Goal: Book appointment/travel/reservation

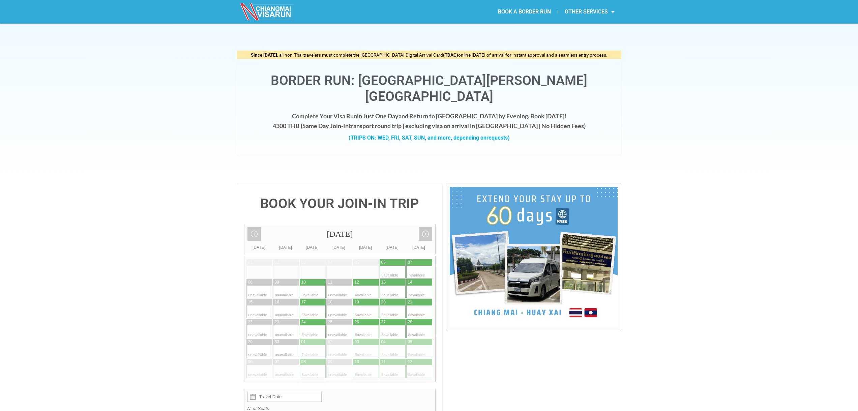
click at [419, 266] on div at bounding box center [412, 272] width 13 height 13
type input "[DATE]"
radio input "true"
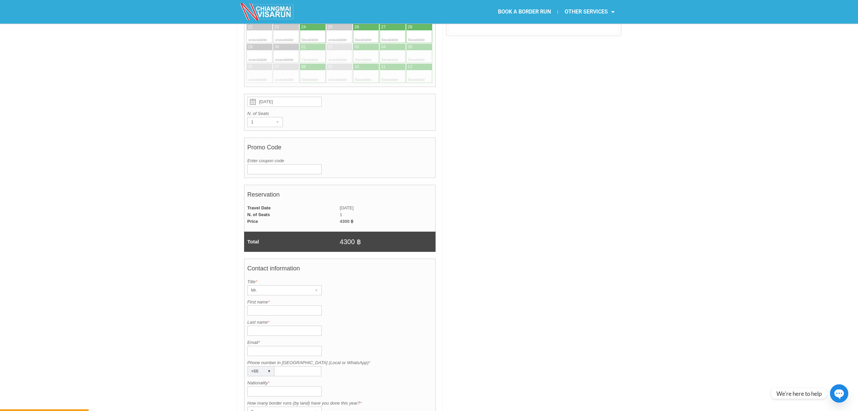
scroll to position [302, 0]
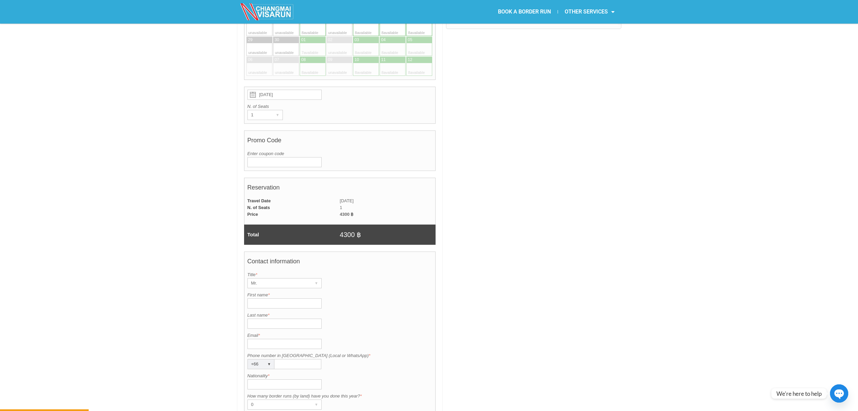
click at [269, 299] on input "First name *" at bounding box center [285, 304] width 74 height 10
type input "[DEMOGRAPHIC_DATA]"
type input "[PERSON_NAME]"
click at [262, 339] on input "Email *" at bounding box center [285, 344] width 74 height 10
type input "[EMAIL_ADDRESS][DOMAIN_NAME]"
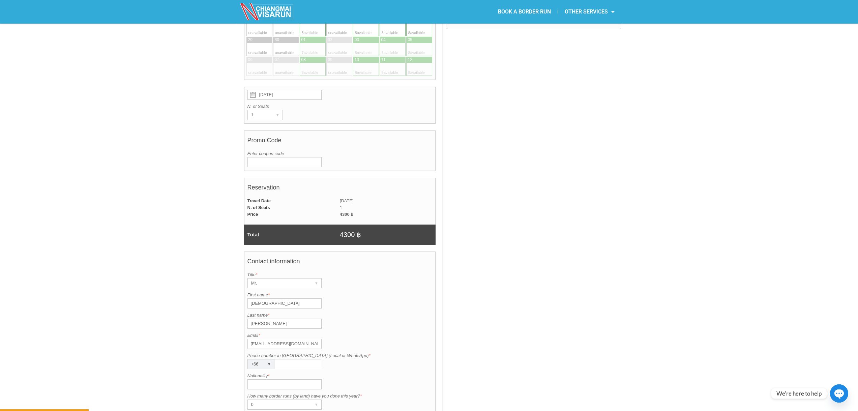
click at [287, 359] on input "Phone number in [GEOGRAPHIC_DATA] (Local or WhatsApp) *" at bounding box center [298, 364] width 47 height 10
click at [295, 359] on input "82" at bounding box center [298, 364] width 47 height 10
type input "828782306"
click at [257, 379] on input "Nationality *" at bounding box center [285, 384] width 74 height 10
type input "M"
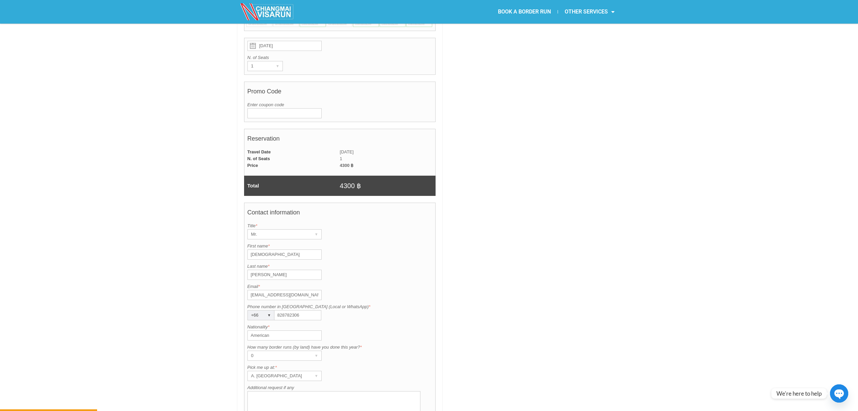
scroll to position [370, 0]
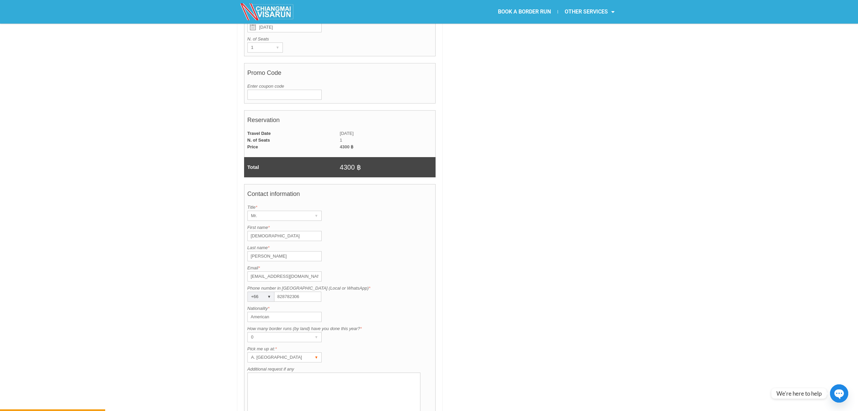
type input "American"
click at [306, 353] on div "A. [GEOGRAPHIC_DATA]" at bounding box center [278, 357] width 61 height 9
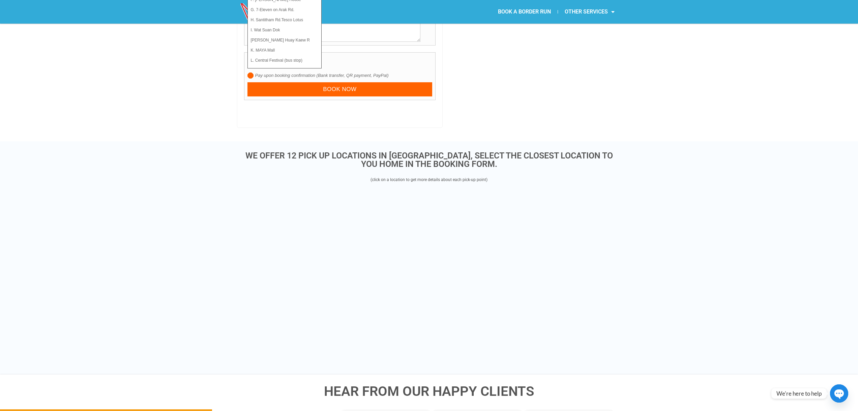
scroll to position [741, 0]
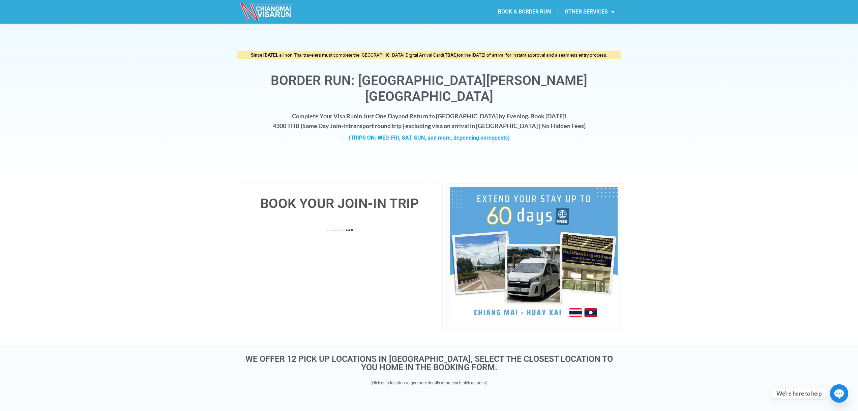
click at [525, 10] on link "BOOK A BORDER RUN" at bounding box center [524, 12] width 66 height 16
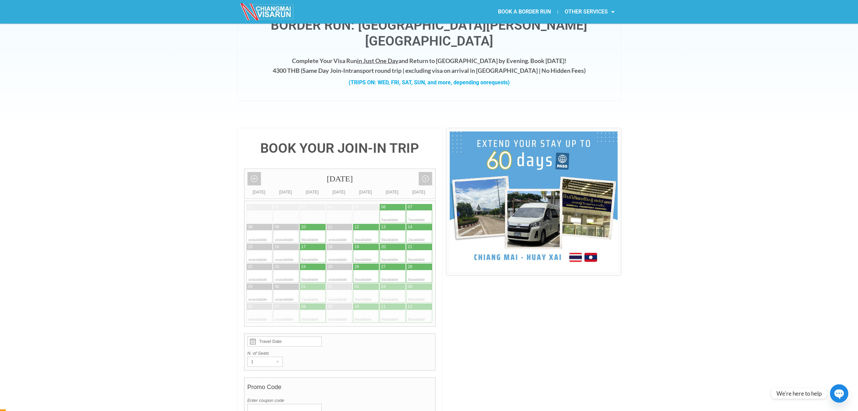
scroll to position [67, 0]
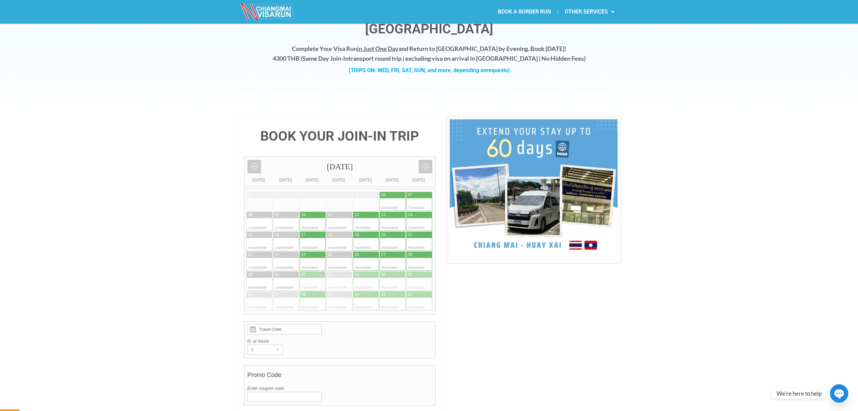
click at [418, 198] on div at bounding box center [412, 204] width 13 height 13
type input "[DATE]"
radio input "true"
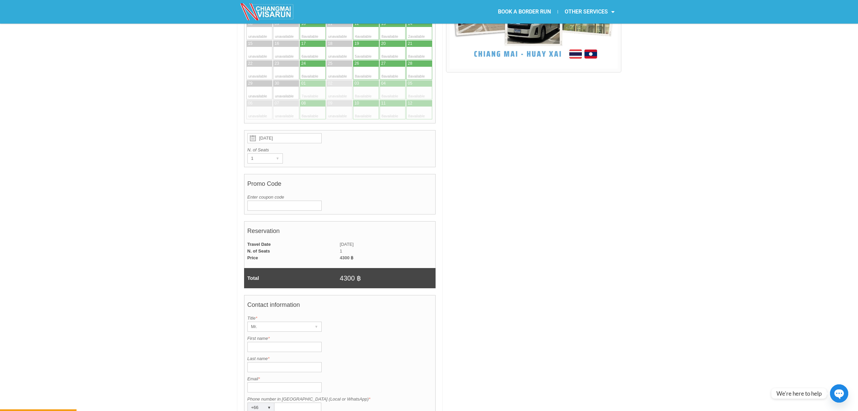
scroll to position [269, 0]
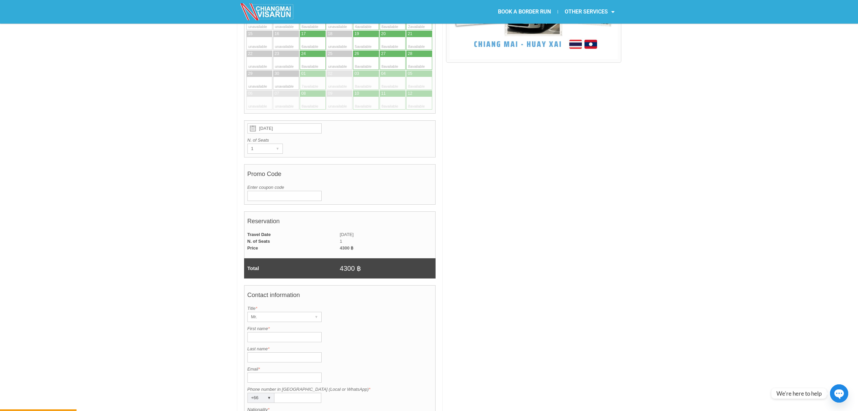
click at [266, 332] on input "First name *" at bounding box center [285, 337] width 74 height 10
type input "[DEMOGRAPHIC_DATA]"
type input "[PERSON_NAME]"
type input "[EMAIL_ADDRESS][DOMAIN_NAME]"
click at [290, 393] on input "Phone number in [GEOGRAPHIC_DATA] (Local or WhatsApp) *" at bounding box center [298, 398] width 47 height 10
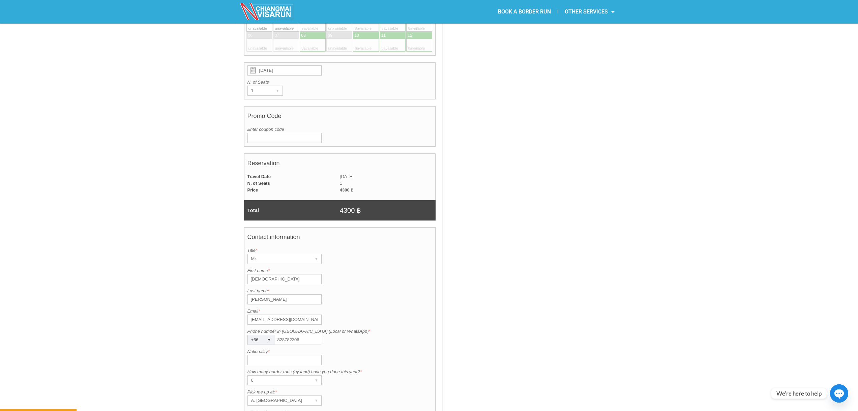
scroll to position [336, 0]
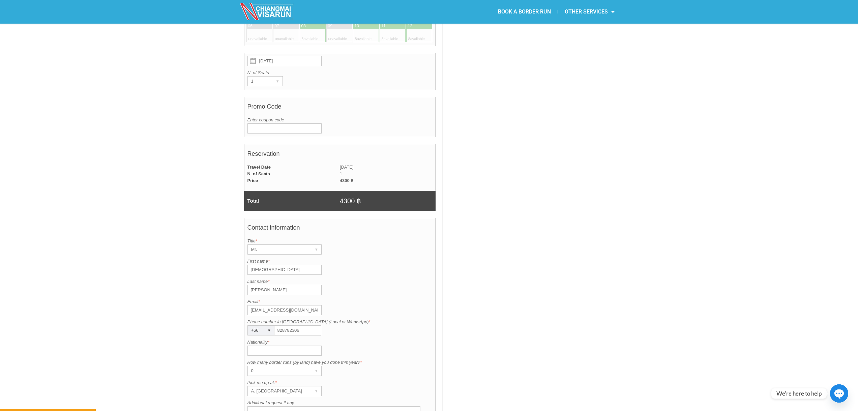
type input "828782306"
click at [263, 346] on input "Nationality *" at bounding box center [285, 351] width 74 height 10
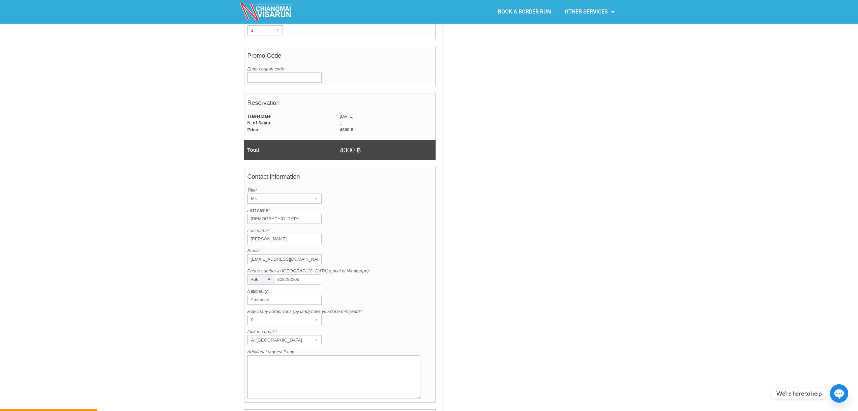
scroll to position [403, 0]
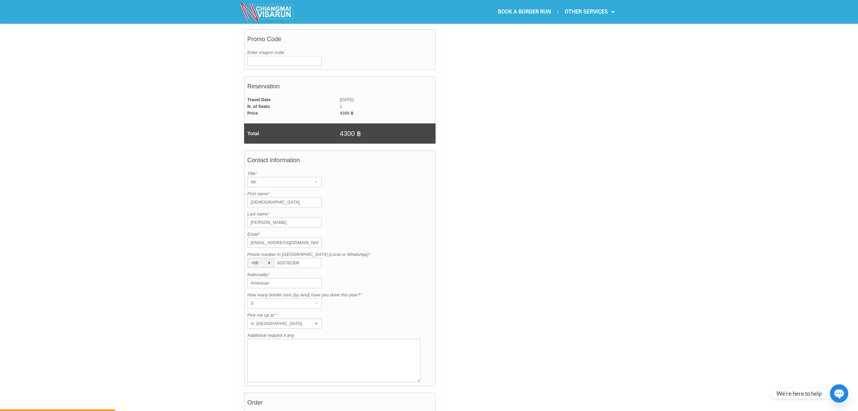
type input "American"
click at [284, 319] on div "A. [GEOGRAPHIC_DATA]" at bounding box center [278, 323] width 61 height 9
click at [264, 386] on li "K. MAYA Mall" at bounding box center [281, 391] width 67 height 10
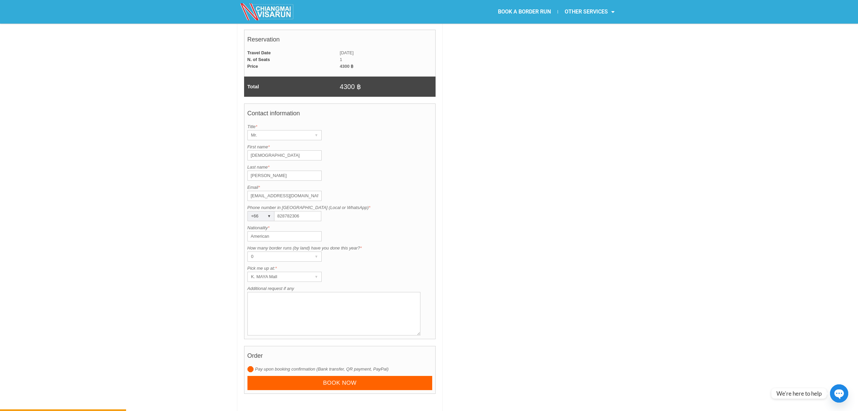
scroll to position [471, 0]
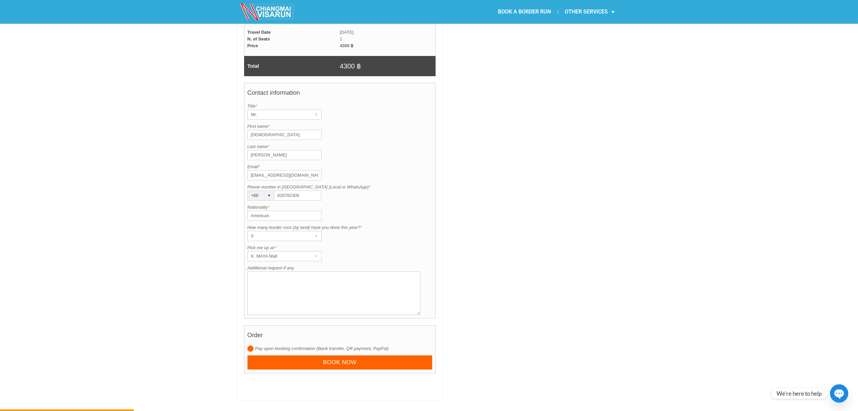
click at [209, 308] on div "BOOK YOUR JOIN-IN TRIP [DATE] Add month view Remove month view Next month Previ…" at bounding box center [429, 63] width 858 height 702
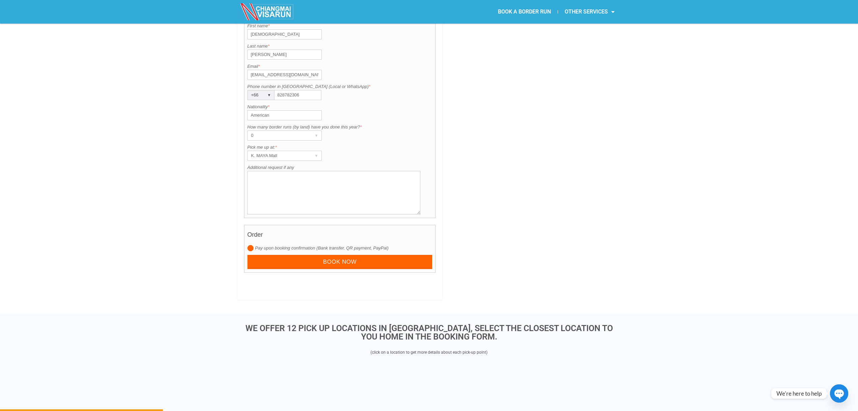
scroll to position [572, 0]
click at [322, 254] on input "Book now" at bounding box center [340, 261] width 185 height 15
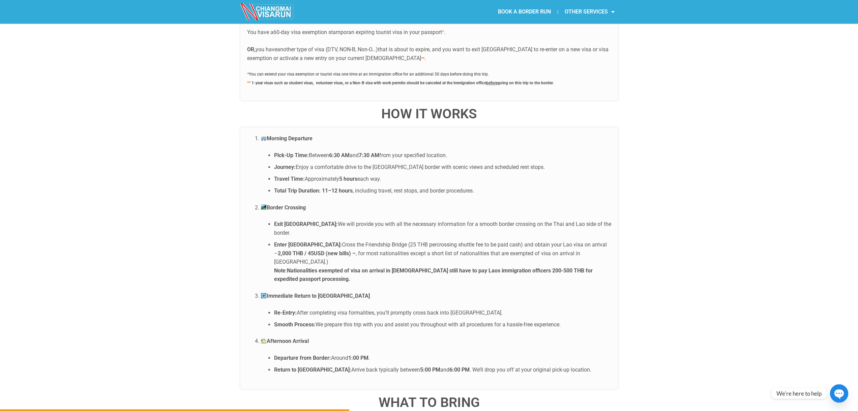
scroll to position [1220, 0]
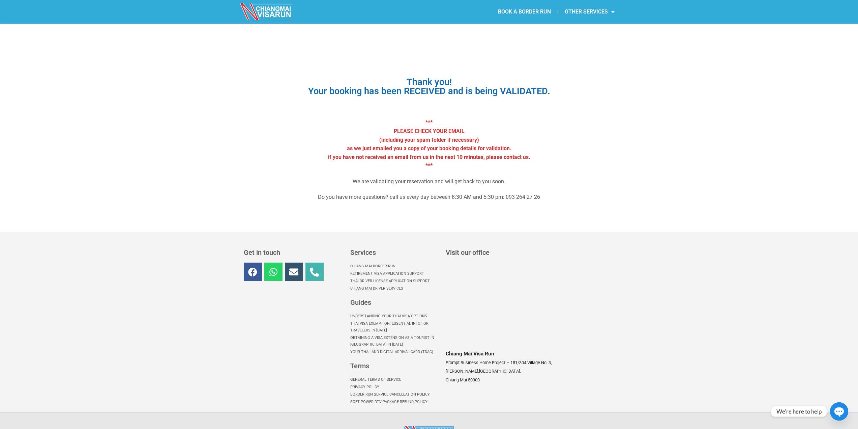
click at [213, 346] on section "Get in touch Facebook Whatsapp Envelope Phone-alt Services Chiang Mai Border Ru…" at bounding box center [429, 322] width 858 height 180
